Goal: Task Accomplishment & Management: Complete application form

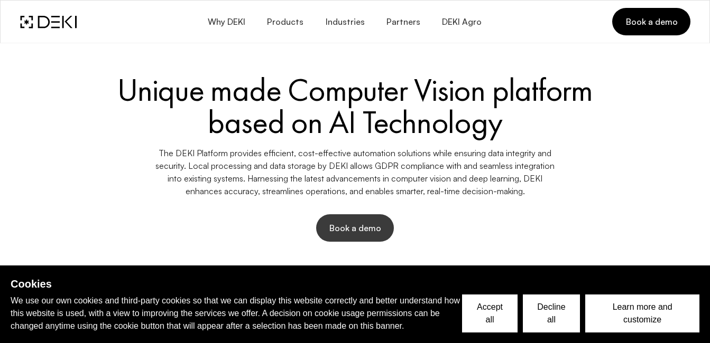
click at [347, 218] on button "Book a demo" at bounding box center [355, 228] width 78 height 27
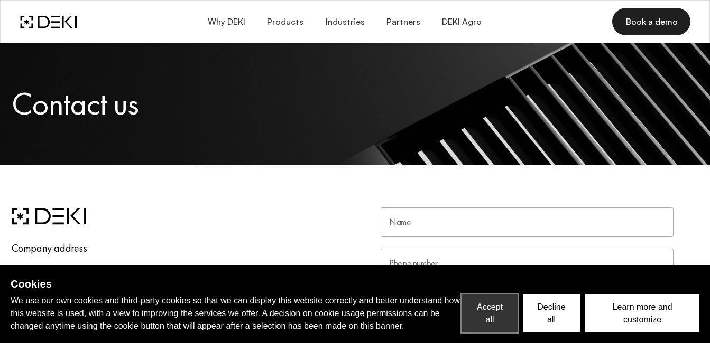
click at [488, 319] on button "Accept all" at bounding box center [489, 314] width 55 height 38
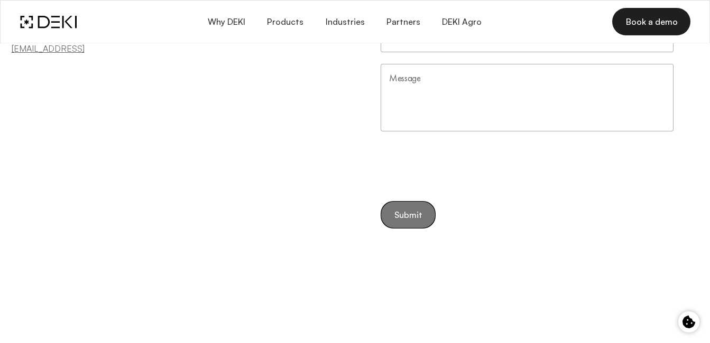
scroll to position [268, 0]
drag, startPoint x: 422, startPoint y: 183, endPoint x: 371, endPoint y: 219, distance: 62.2
click at [371, 219] on div "Name Name Phone number Phone number Email Email Message Message Submit" at bounding box center [526, 97] width 343 height 314
click at [399, 221] on form "Name Name Phone number Phone number Email Email Message Message Submit" at bounding box center [526, 84] width 293 height 288
click at [400, 221] on form "Name Name Phone number Phone number Email Email Message Message Submit" at bounding box center [526, 84] width 293 height 288
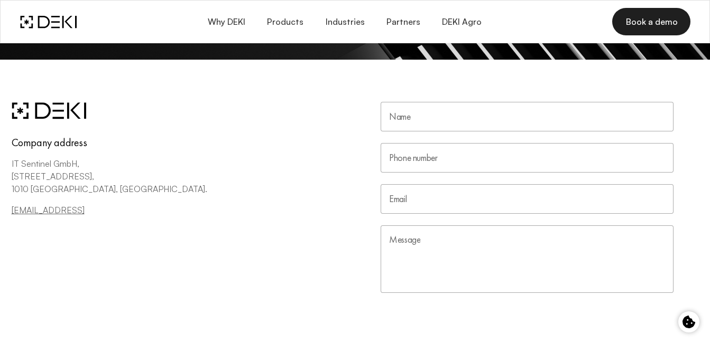
scroll to position [88, 0]
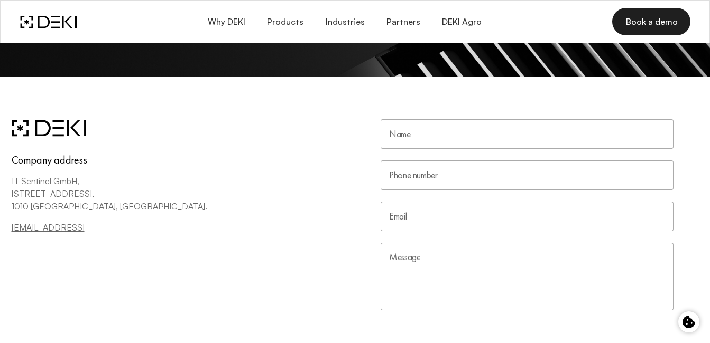
click at [446, 143] on input "Name" at bounding box center [526, 134] width 293 height 30
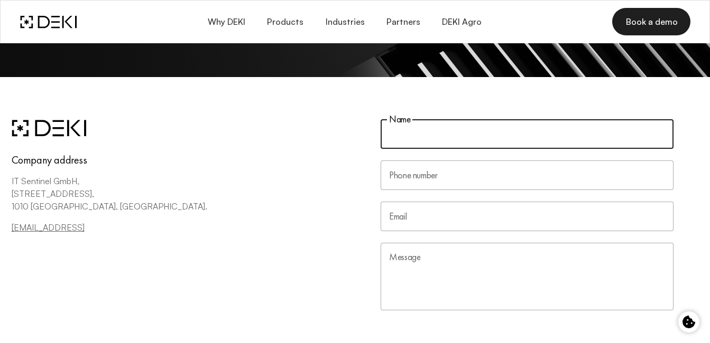
type input "[PERSON_NAME]"
type input "9167938111"
type input "[EMAIL_ADDRESS][DOMAIN_NAME]"
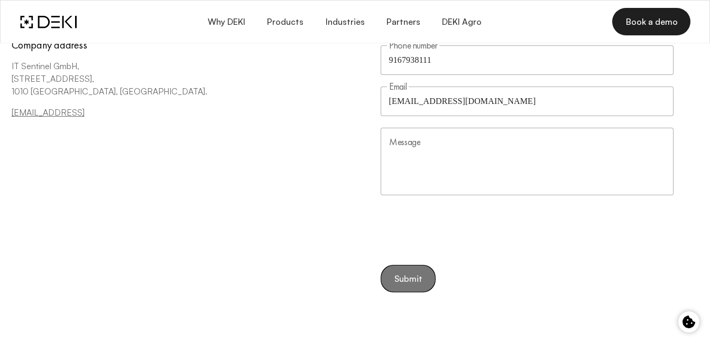
scroll to position [208, 0]
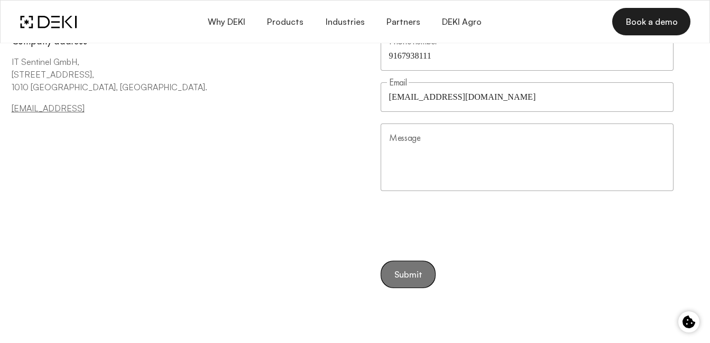
click at [404, 268] on form "Name [PERSON_NAME] Name Phone number [PHONE_NUMBER] Phone number Email [EMAIL_A…" at bounding box center [526, 144] width 293 height 288
click at [478, 170] on textarea "Message" at bounding box center [526, 158] width 293 height 68
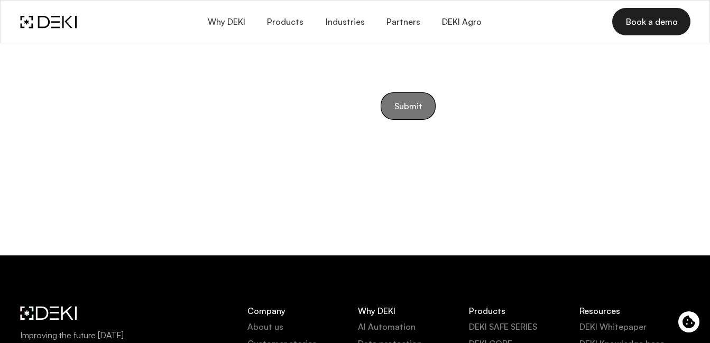
scroll to position [582, 0]
